Goal: Check status: Check status

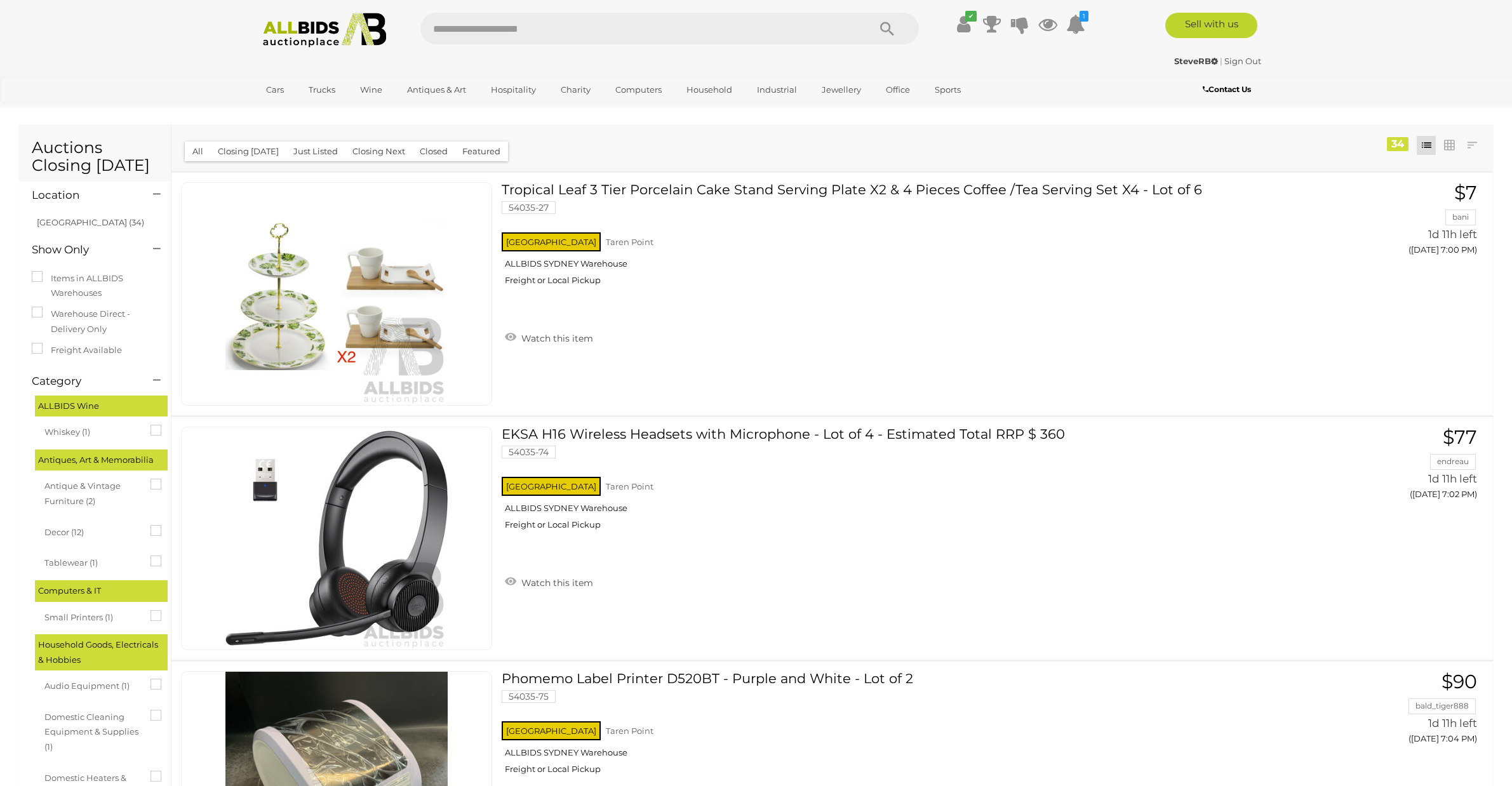
scroll to position [8361, 0]
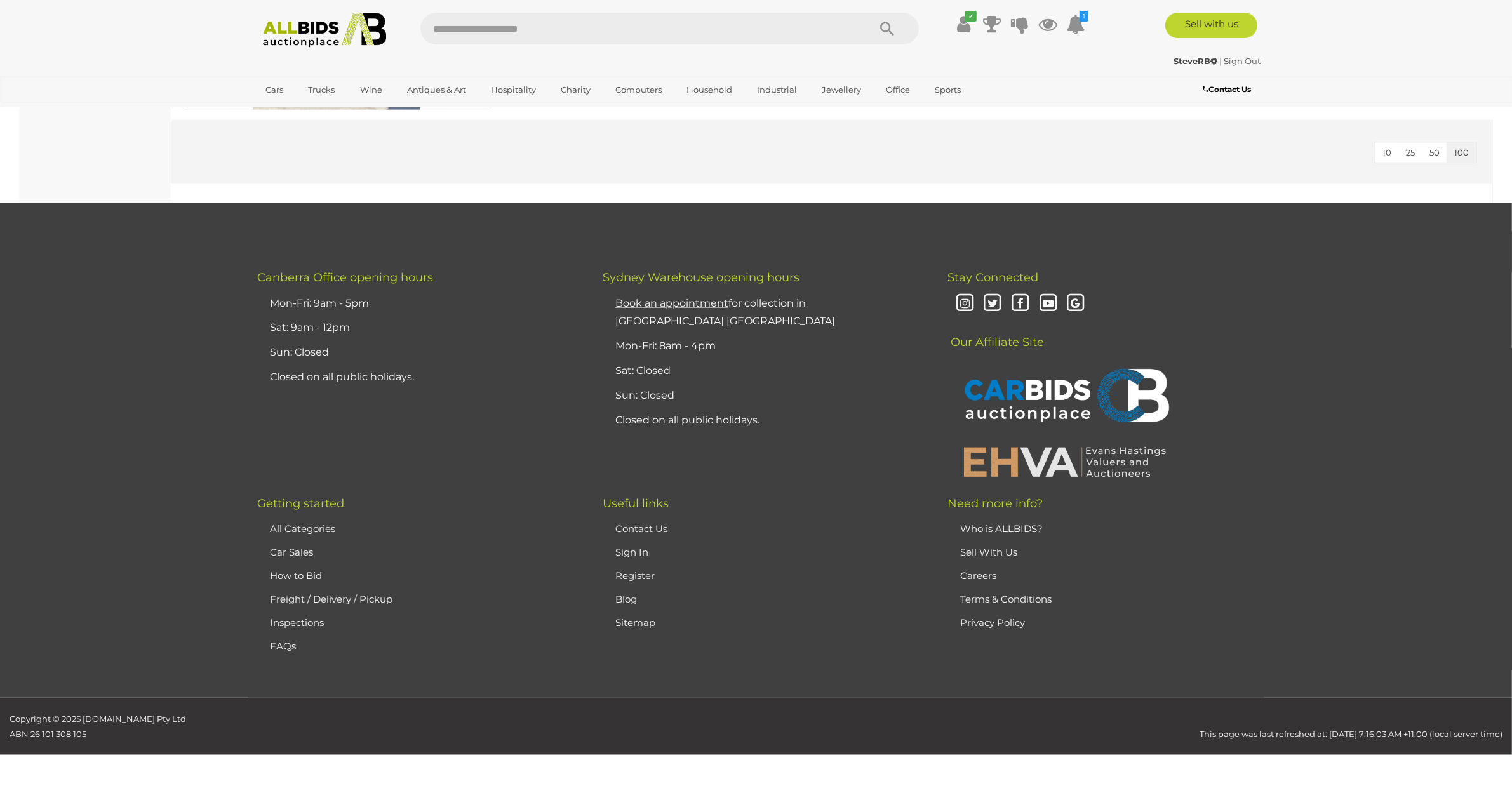
click at [303, 39] on img at bounding box center [325, 30] width 138 height 35
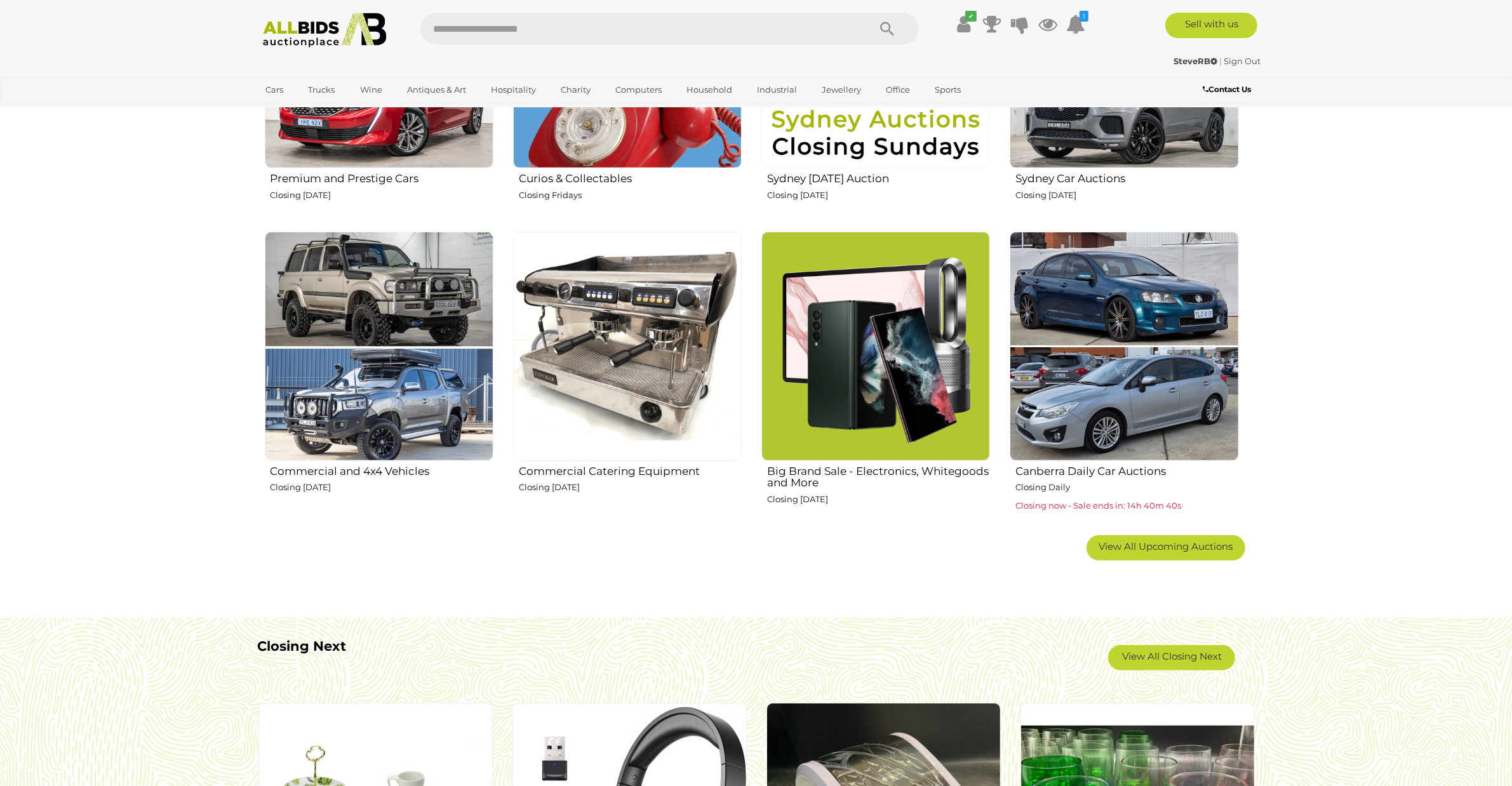
scroll to position [714, 0]
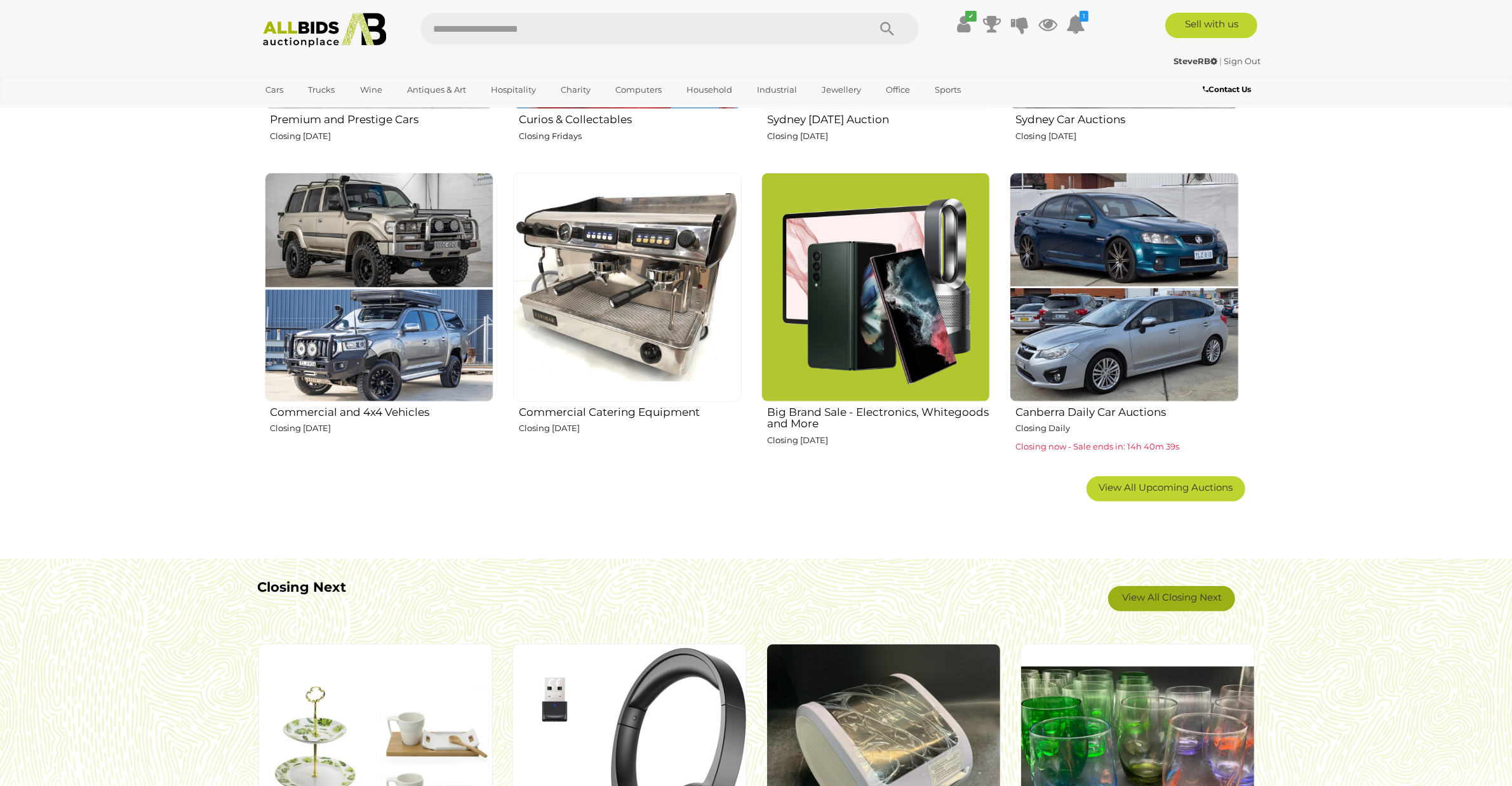
click at [1166, 600] on link "View All Closing Next" at bounding box center [1172, 598] width 127 height 25
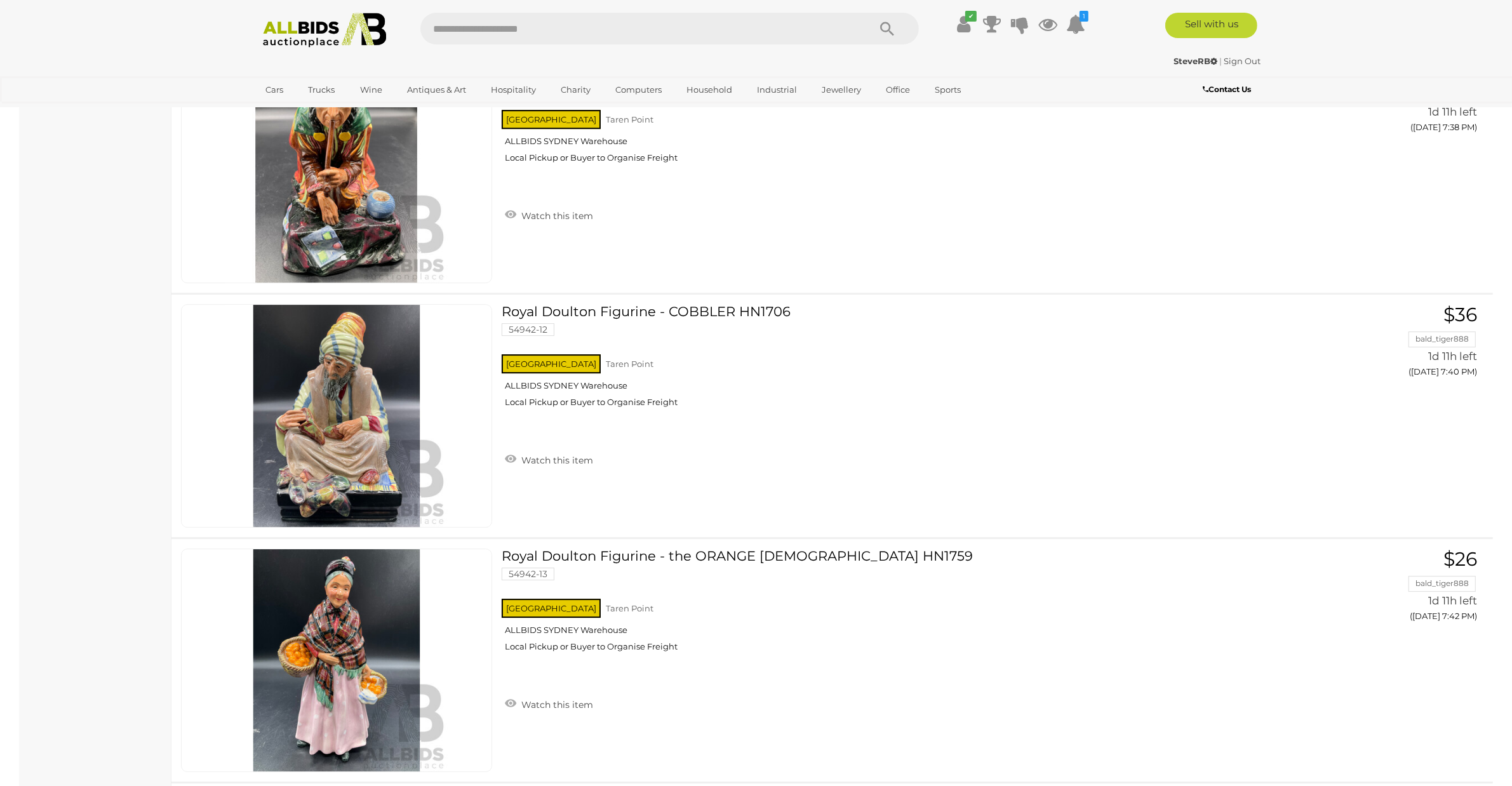
scroll to position [4603, 0]
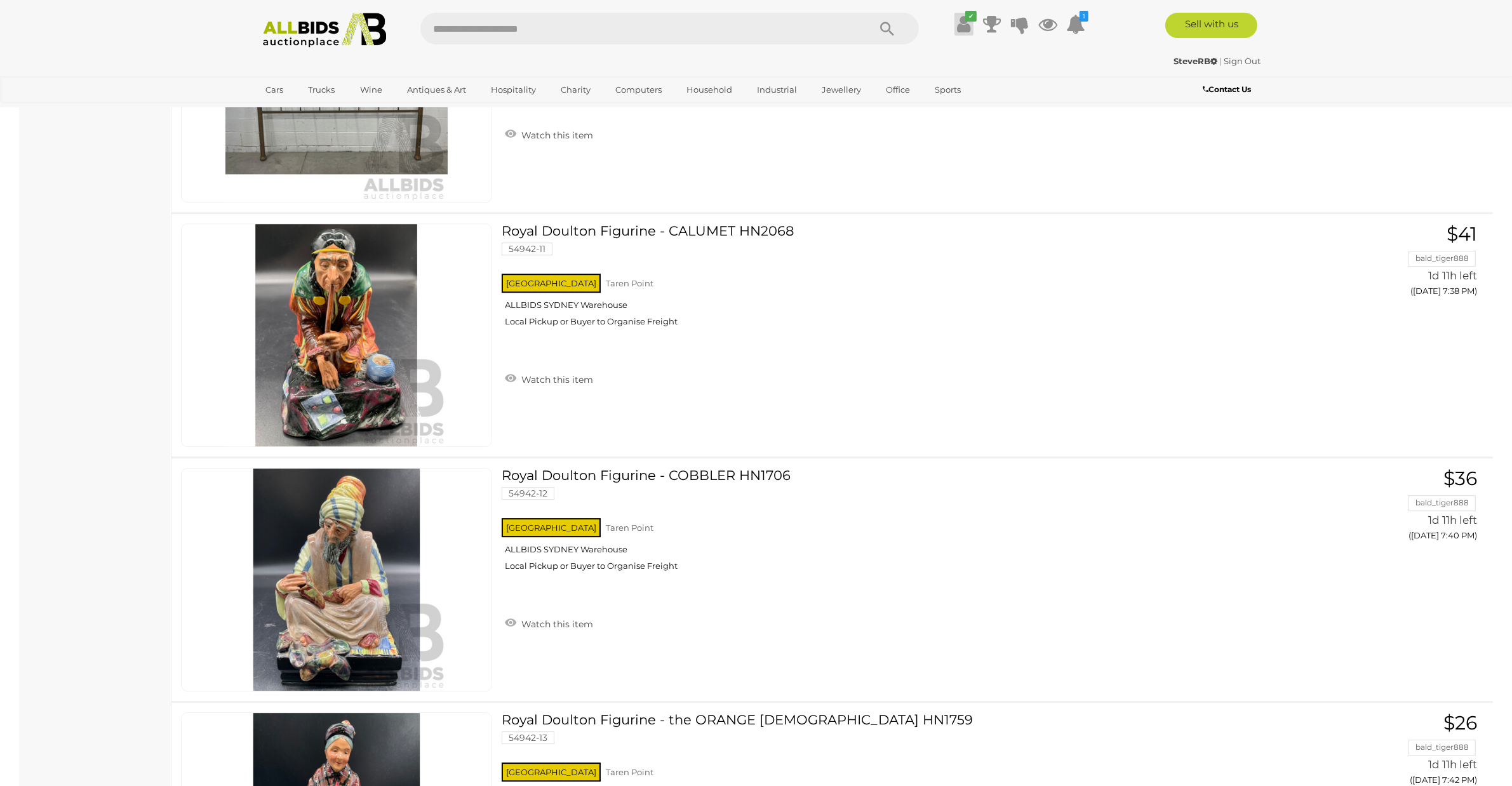
click at [963, 32] on icon at bounding box center [964, 24] width 13 height 22
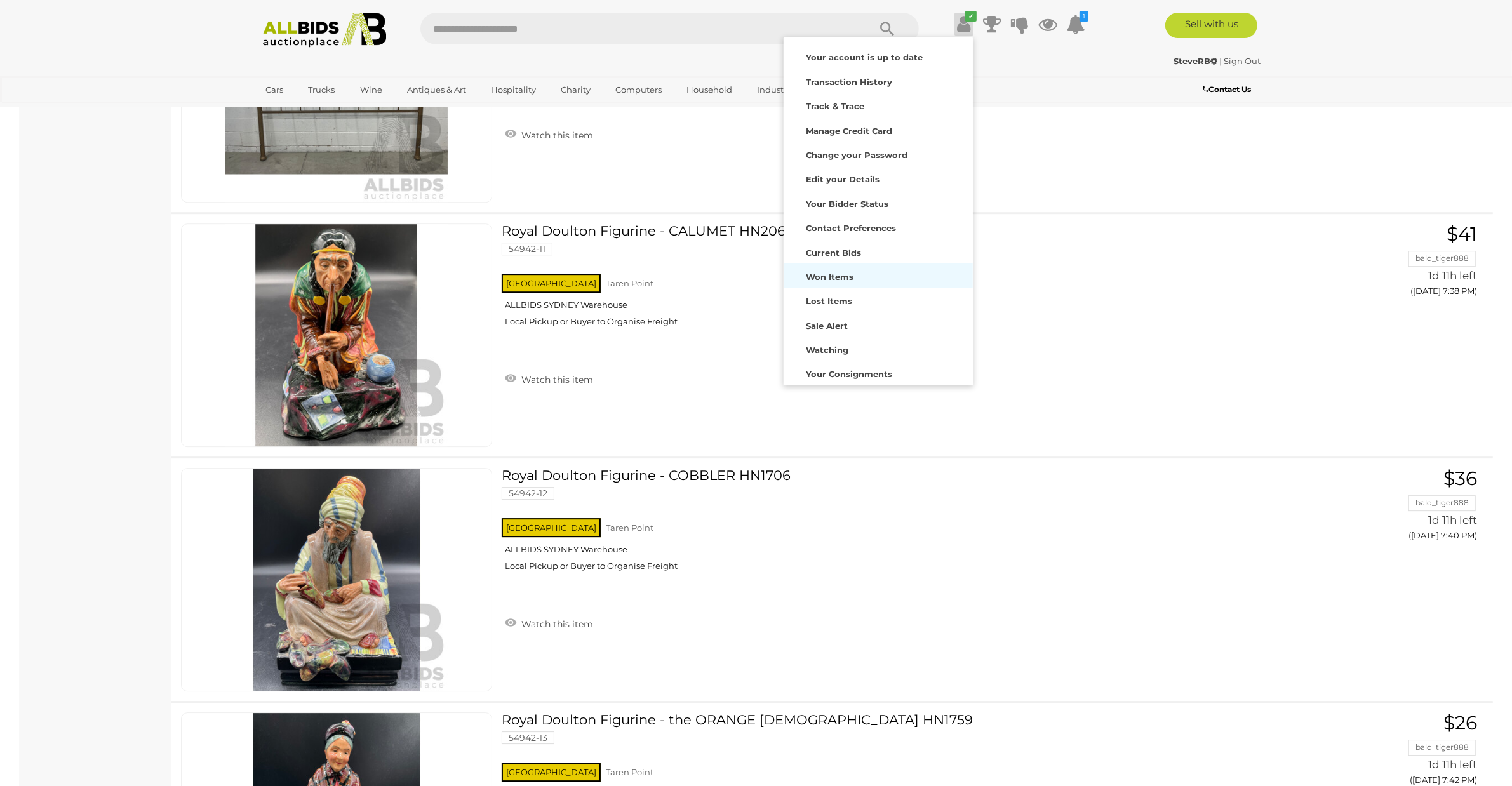
click at [835, 279] on strong "Won Items" at bounding box center [829, 276] width 48 height 10
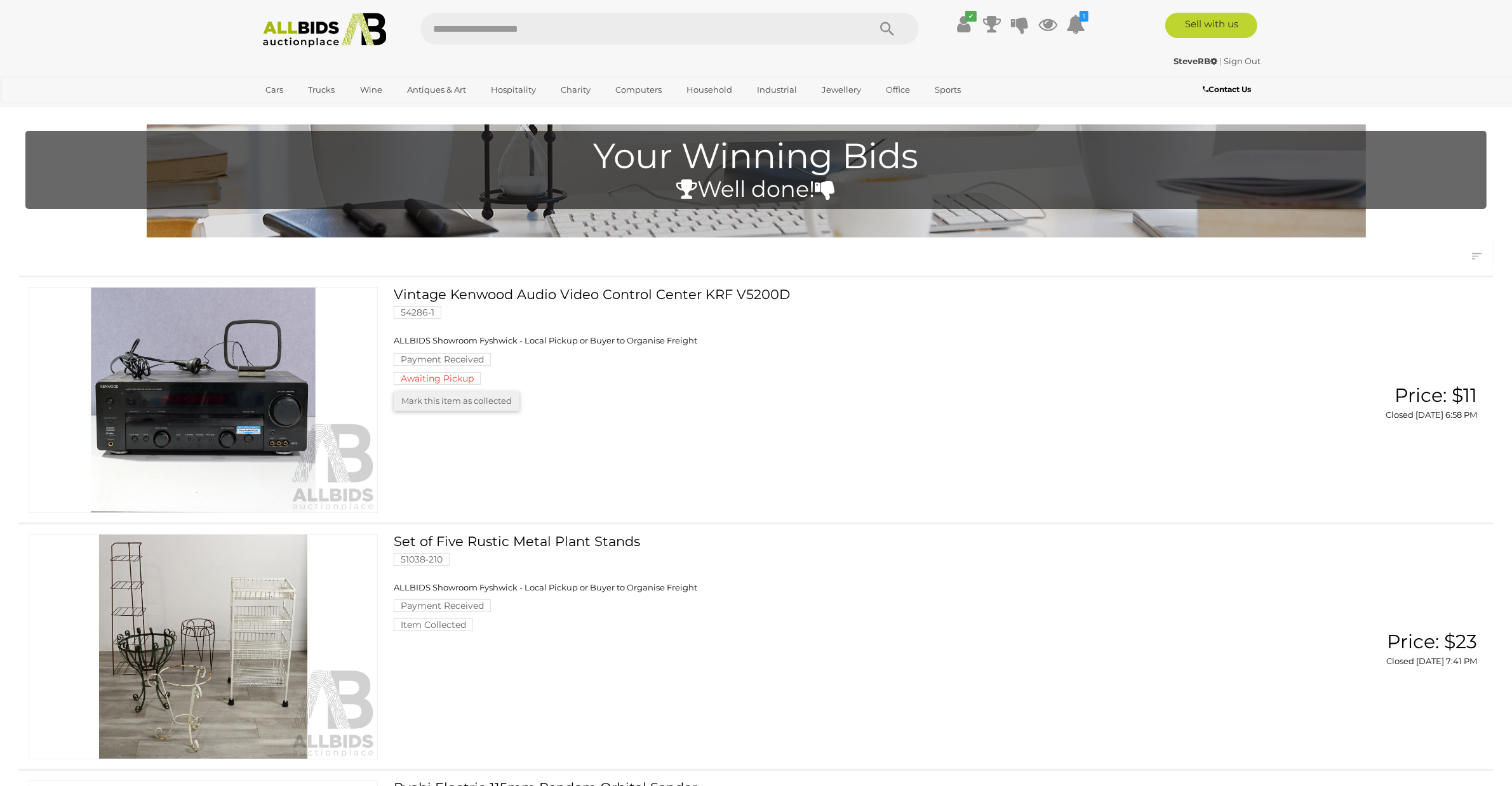
click at [576, 297] on link "Vintage Kenwood Audio Video Control Center KRF V5200D 54286-1 ALLBIDS Showroom …" at bounding box center [821, 335] width 835 height 98
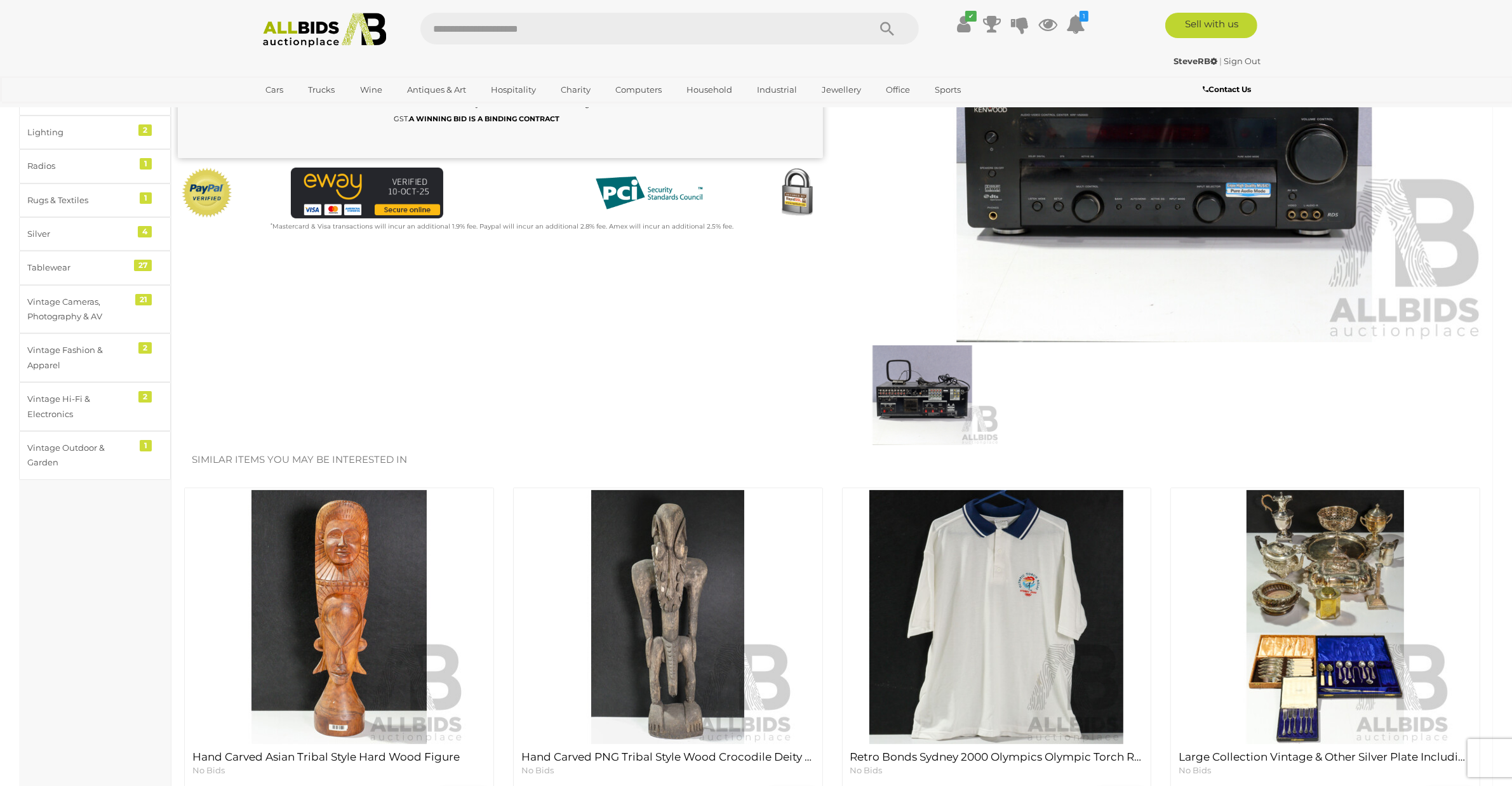
scroll to position [79, 0]
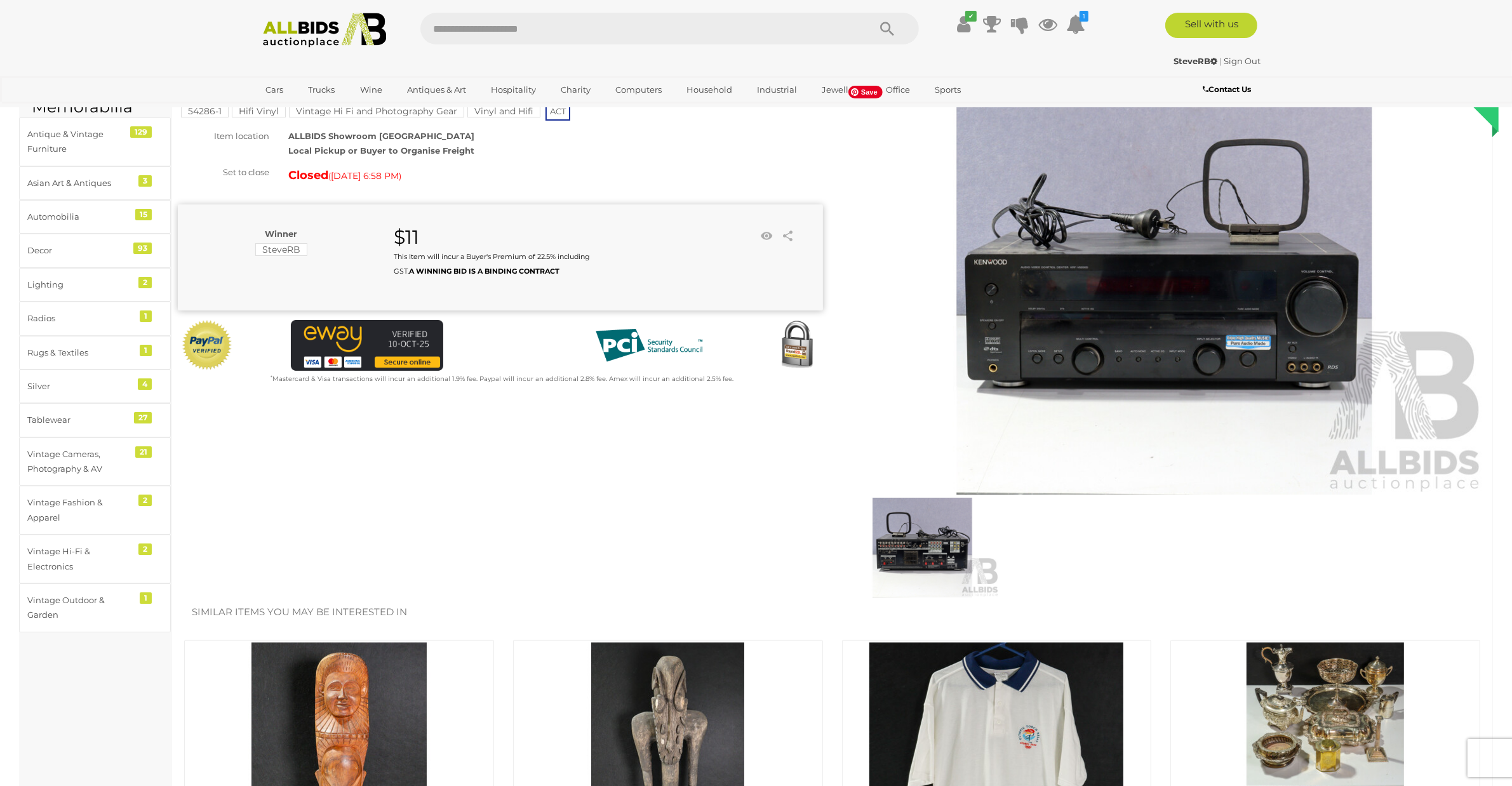
click at [1147, 366] on img at bounding box center [1165, 287] width 645 height 415
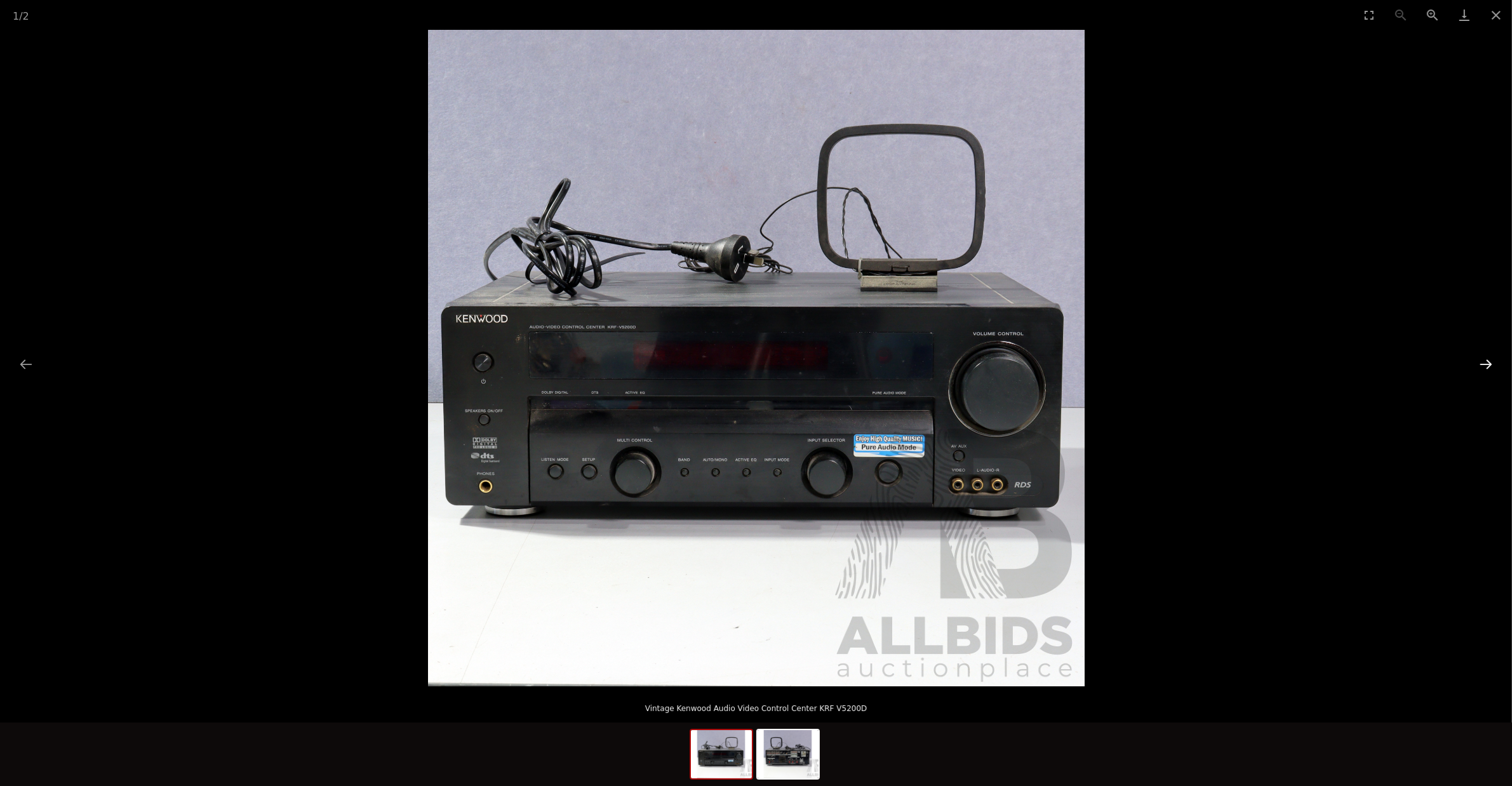
click at [1484, 365] on button "Next slide" at bounding box center [1486, 364] width 27 height 25
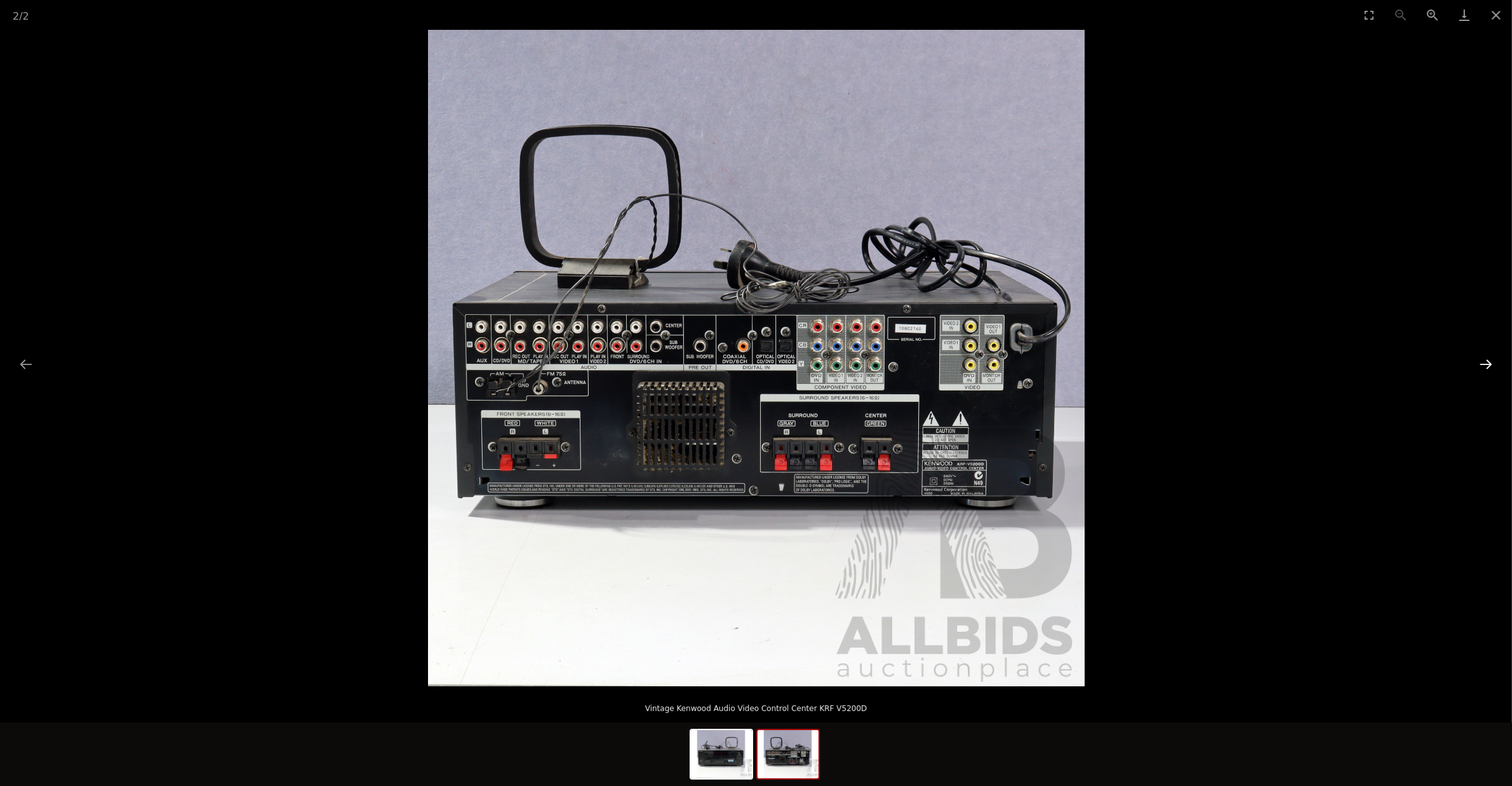
click at [1492, 354] on button "Next slide" at bounding box center [1486, 364] width 27 height 25
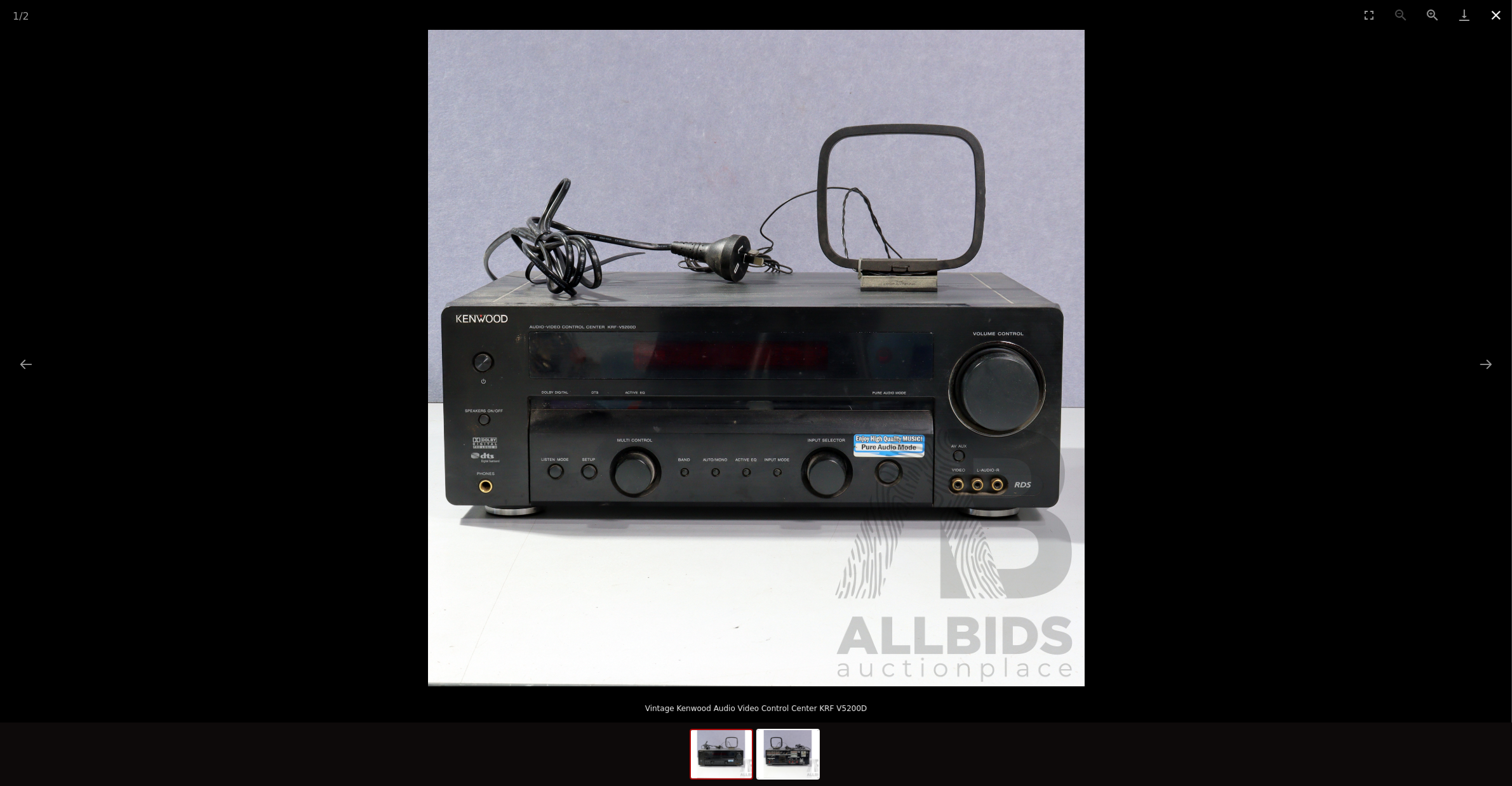
click at [1496, 13] on button "Close gallery" at bounding box center [1496, 15] width 32 height 30
